Goal: Information Seeking & Learning: Find specific page/section

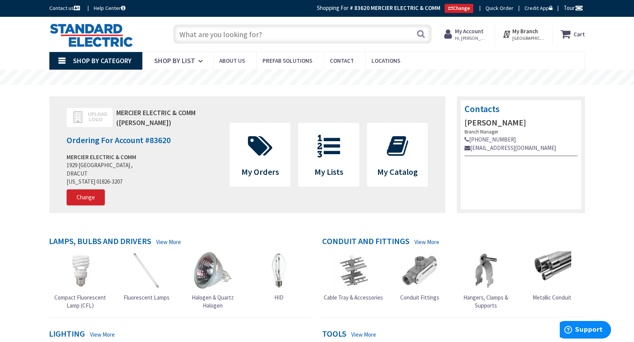
click at [249, 34] on input "text" at bounding box center [302, 33] width 258 height 19
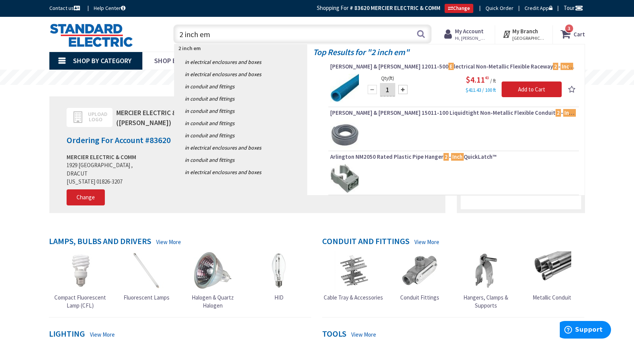
type input "2 inch emt"
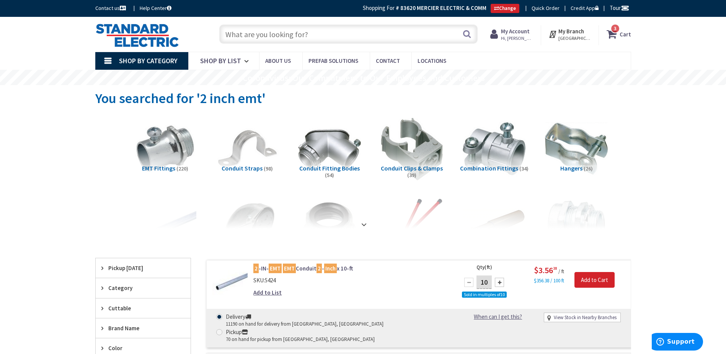
click at [310, 32] on input "text" at bounding box center [348, 33] width 258 height 19
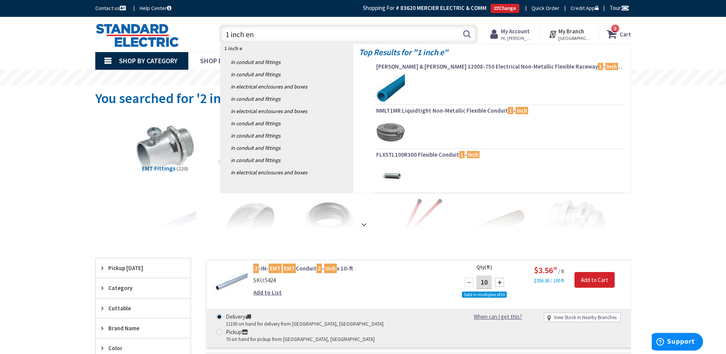
type input "1 inch ent"
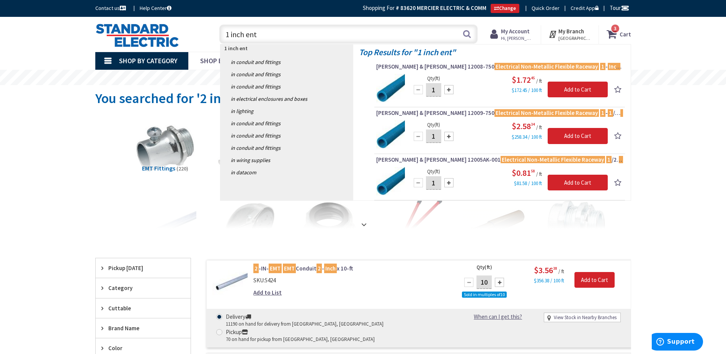
drag, startPoint x: 267, startPoint y: 33, endPoint x: 205, endPoint y: 38, distance: 62.6
click at [205, 38] on div "Toggle Nav 1 inch ent 1 inch ent Search 3 3 3 items Cart My Cart 3" at bounding box center [363, 34] width 547 height 26
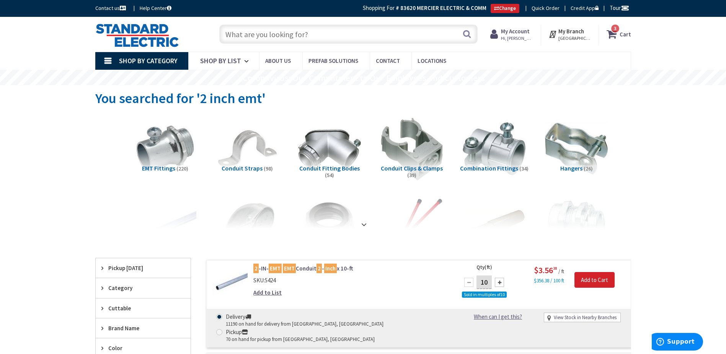
click at [424, 169] on span "Conduit Clips & Clamps" at bounding box center [412, 168] width 62 height 8
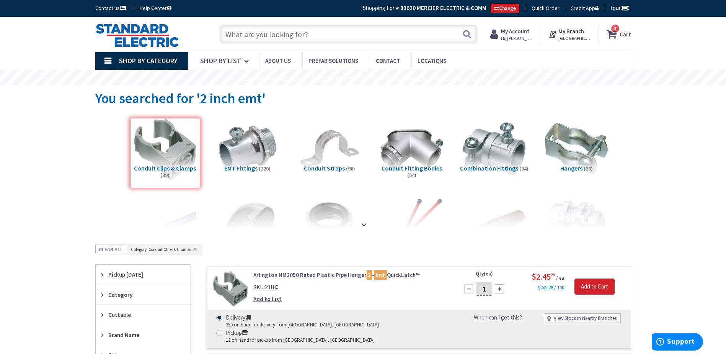
click at [337, 36] on input "text" at bounding box center [348, 33] width 258 height 19
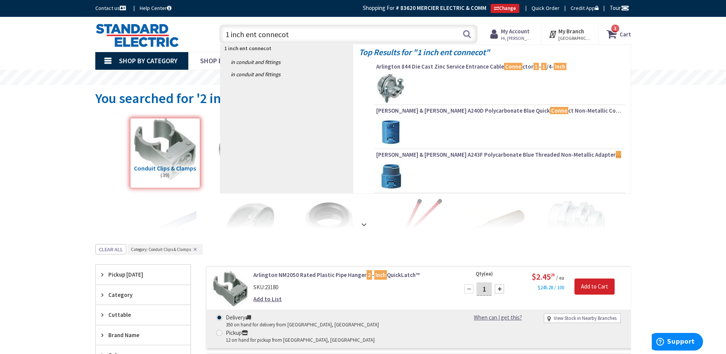
type input "1 inch ent connecotr"
